Goal: Check status: Check status

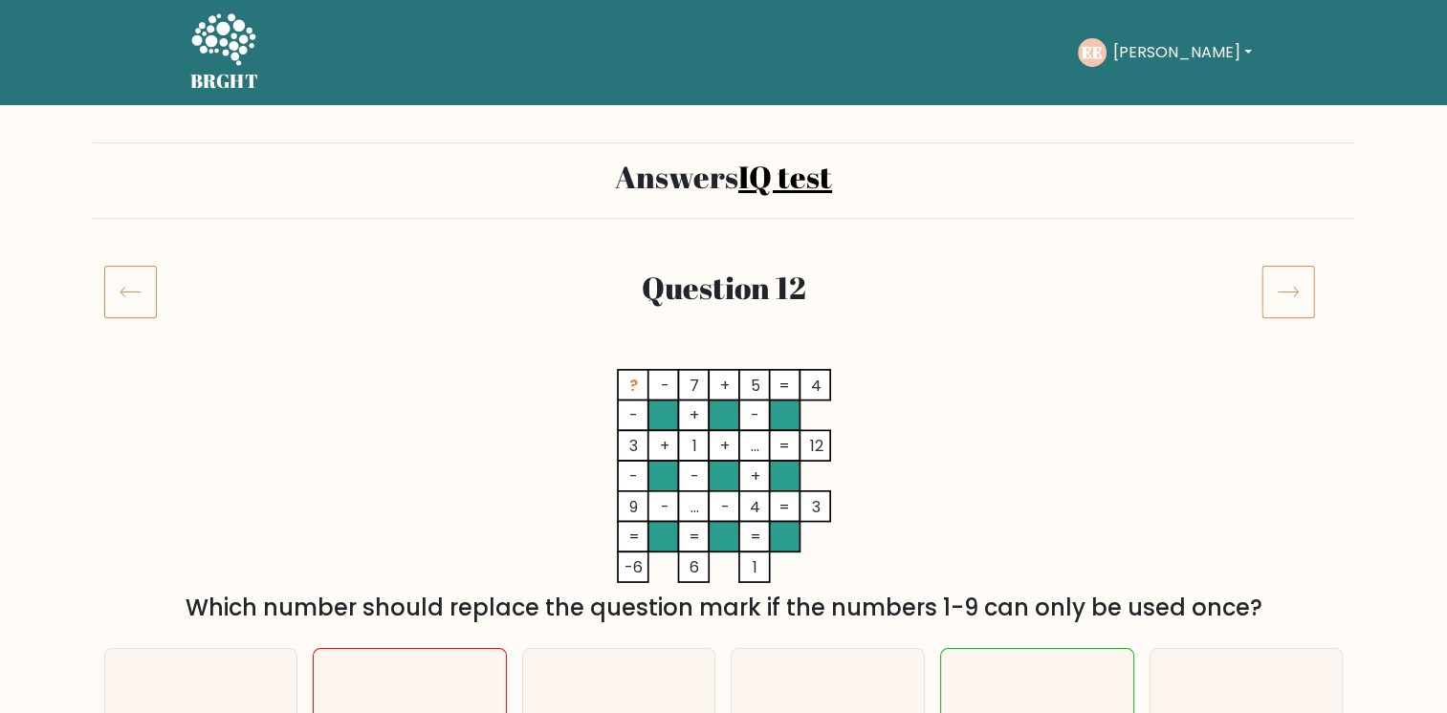
click at [140, 292] on icon at bounding box center [131, 293] width 20 height 10
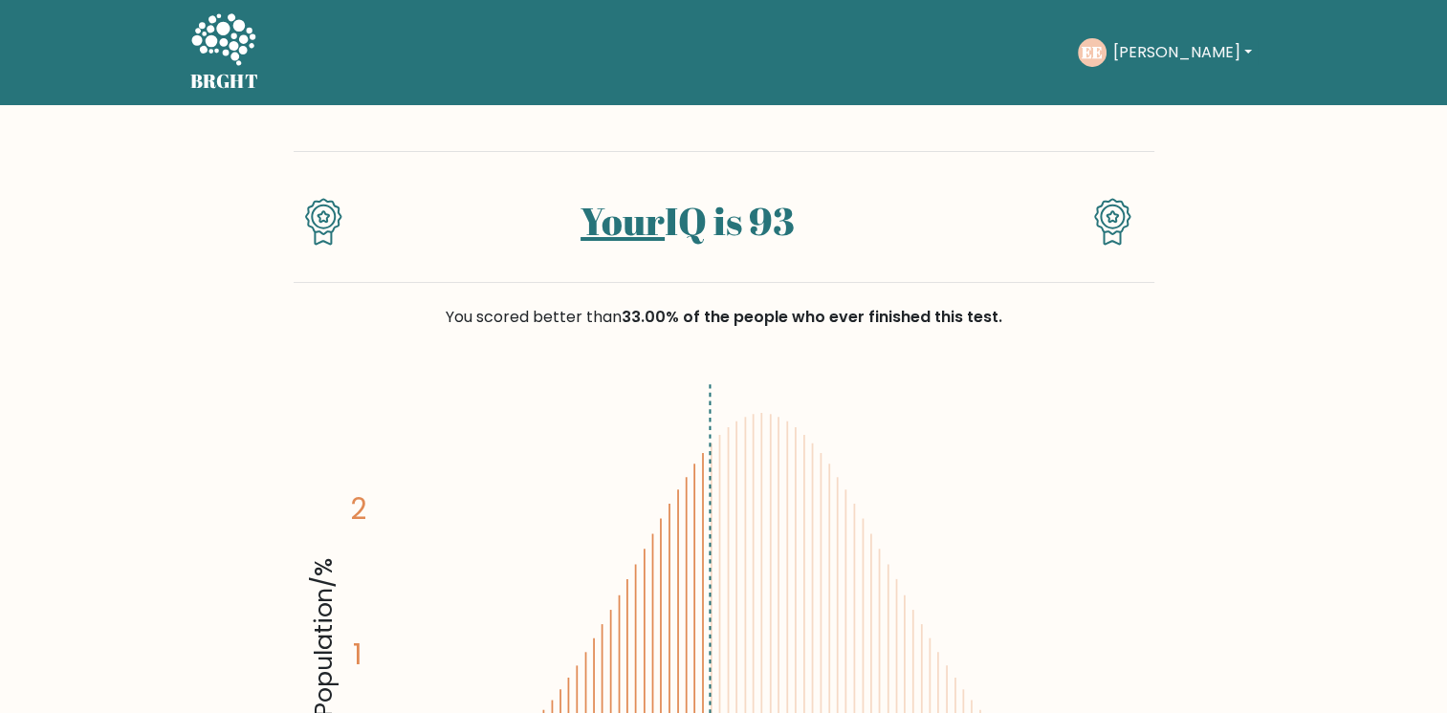
drag, startPoint x: 632, startPoint y: 376, endPoint x: 693, endPoint y: 40, distance: 341.2
click at [625, 447] on icon "Population/% IQ 0 1 2 60 70 80 90 100 110 120 130 140" at bounding box center [724, 633] width 838 height 516
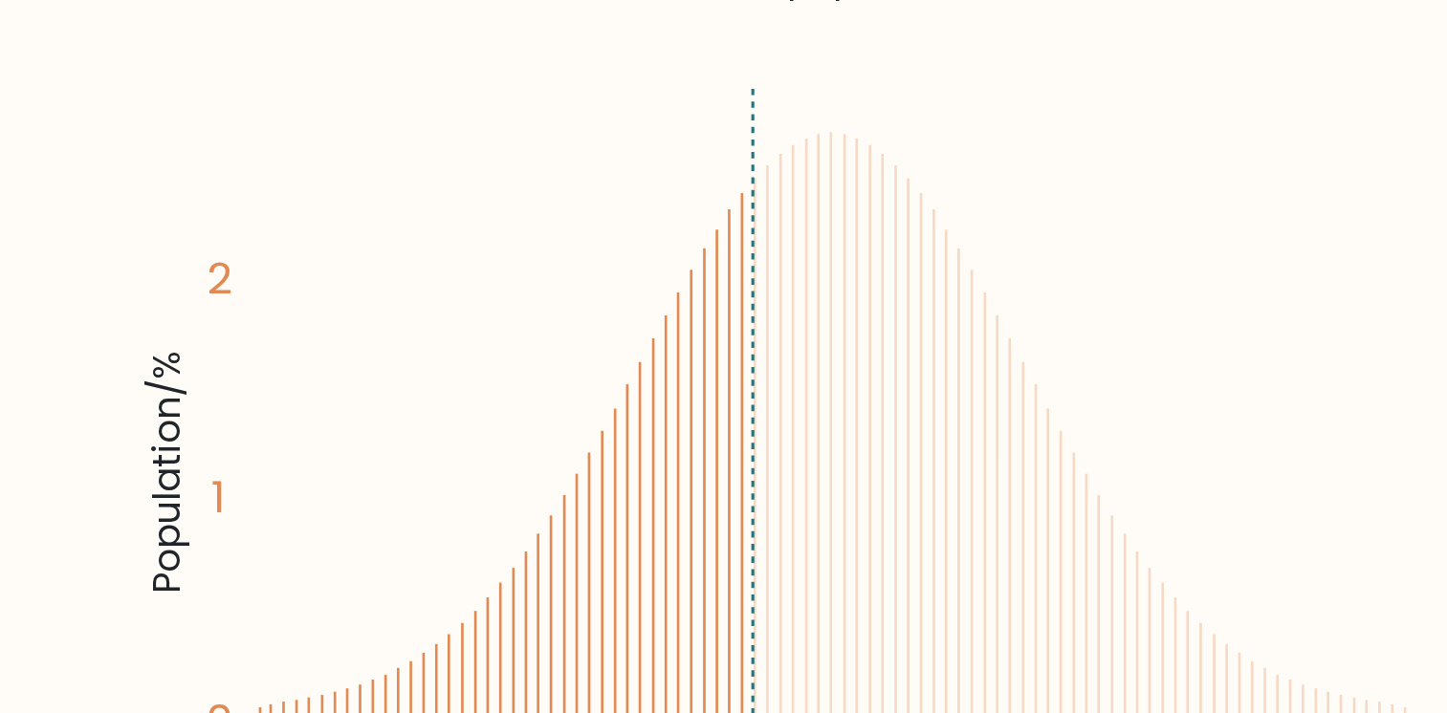
scroll to position [323, 0]
